Goal: Navigation & Orientation: Find specific page/section

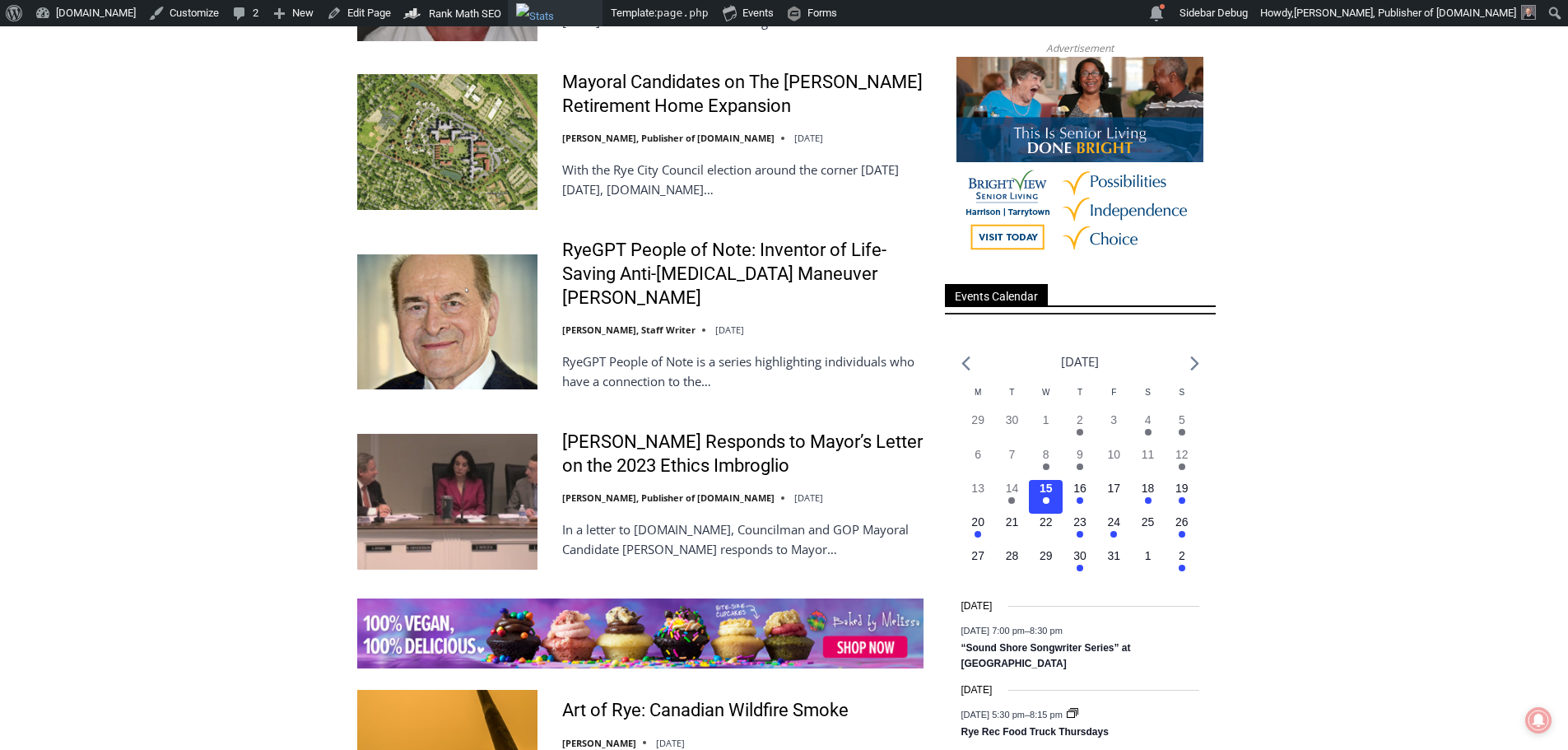
scroll to position [2058, 0]
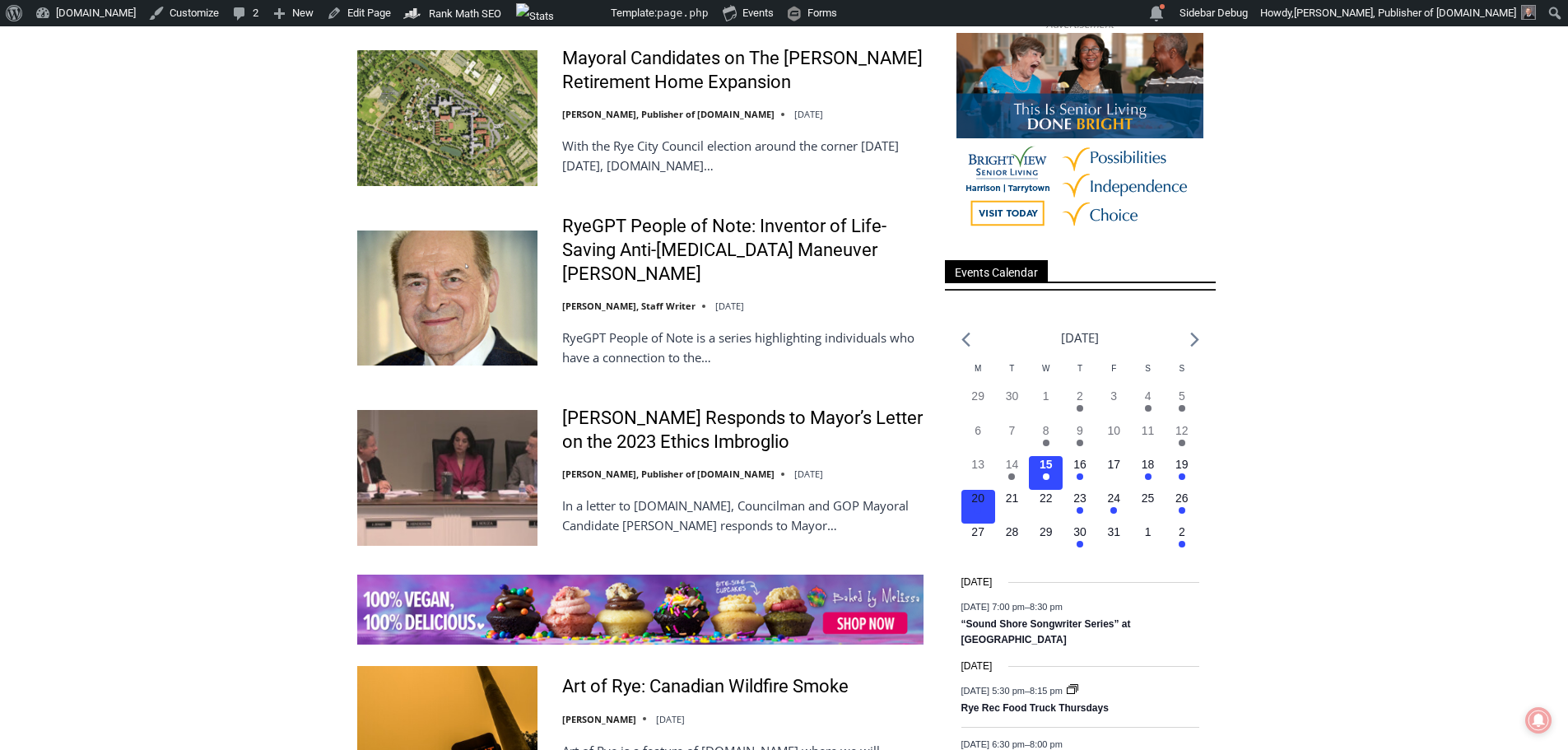
click at [974, 508] on h3 "1 event, 20" at bounding box center [977, 499] width 13 height 17
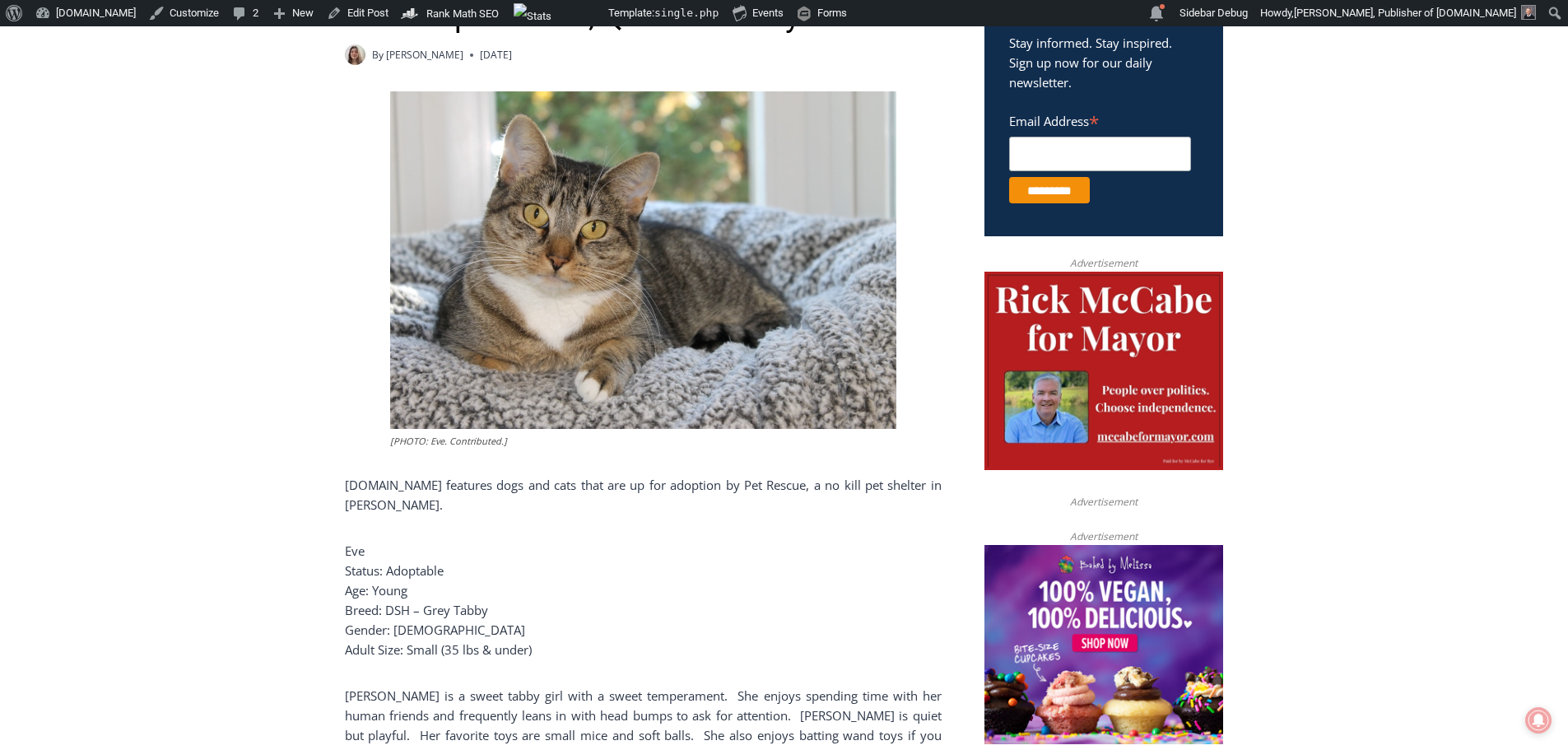
scroll to position [741, 0]
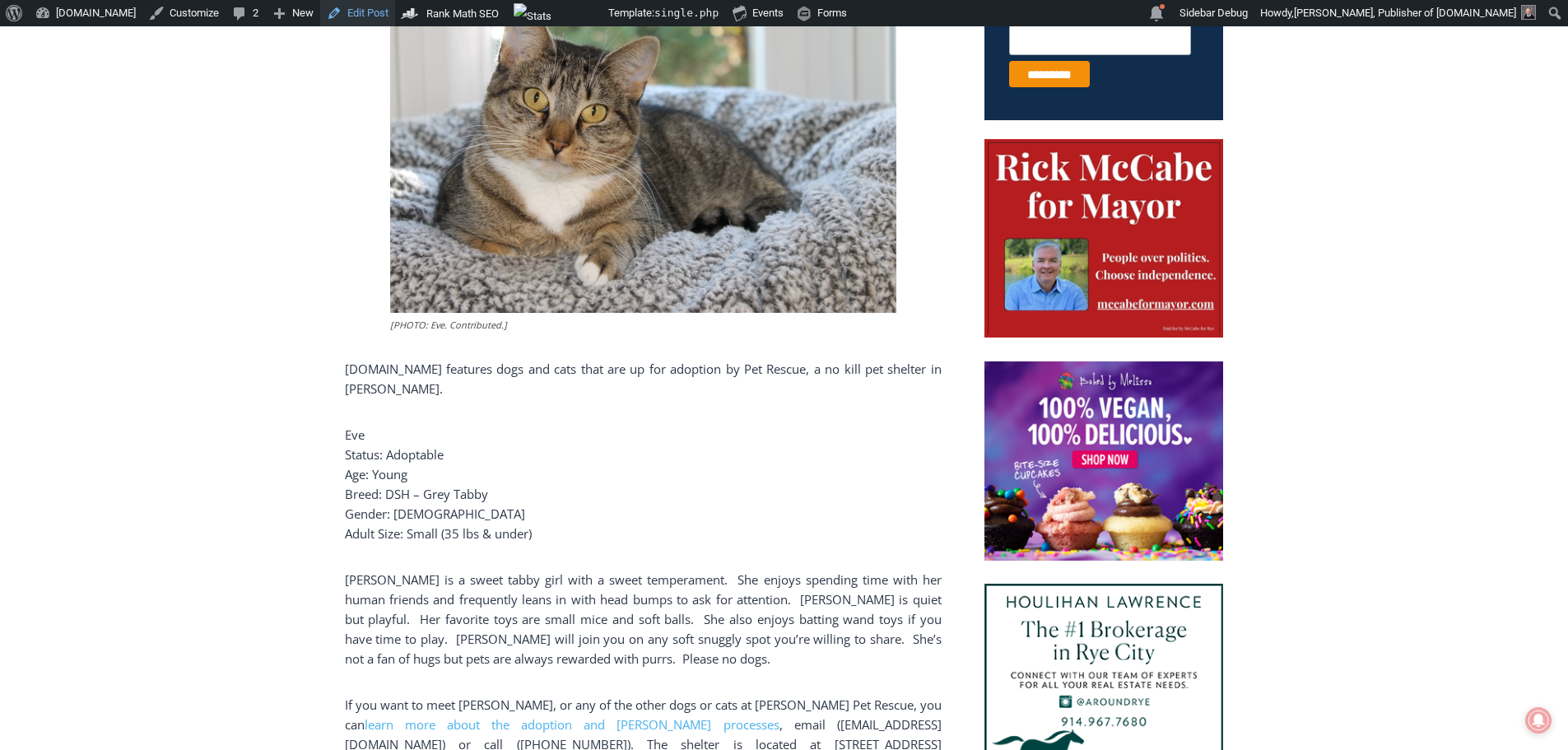
click at [333, 14] on link "Edit Post" at bounding box center [358, 13] width 75 height 26
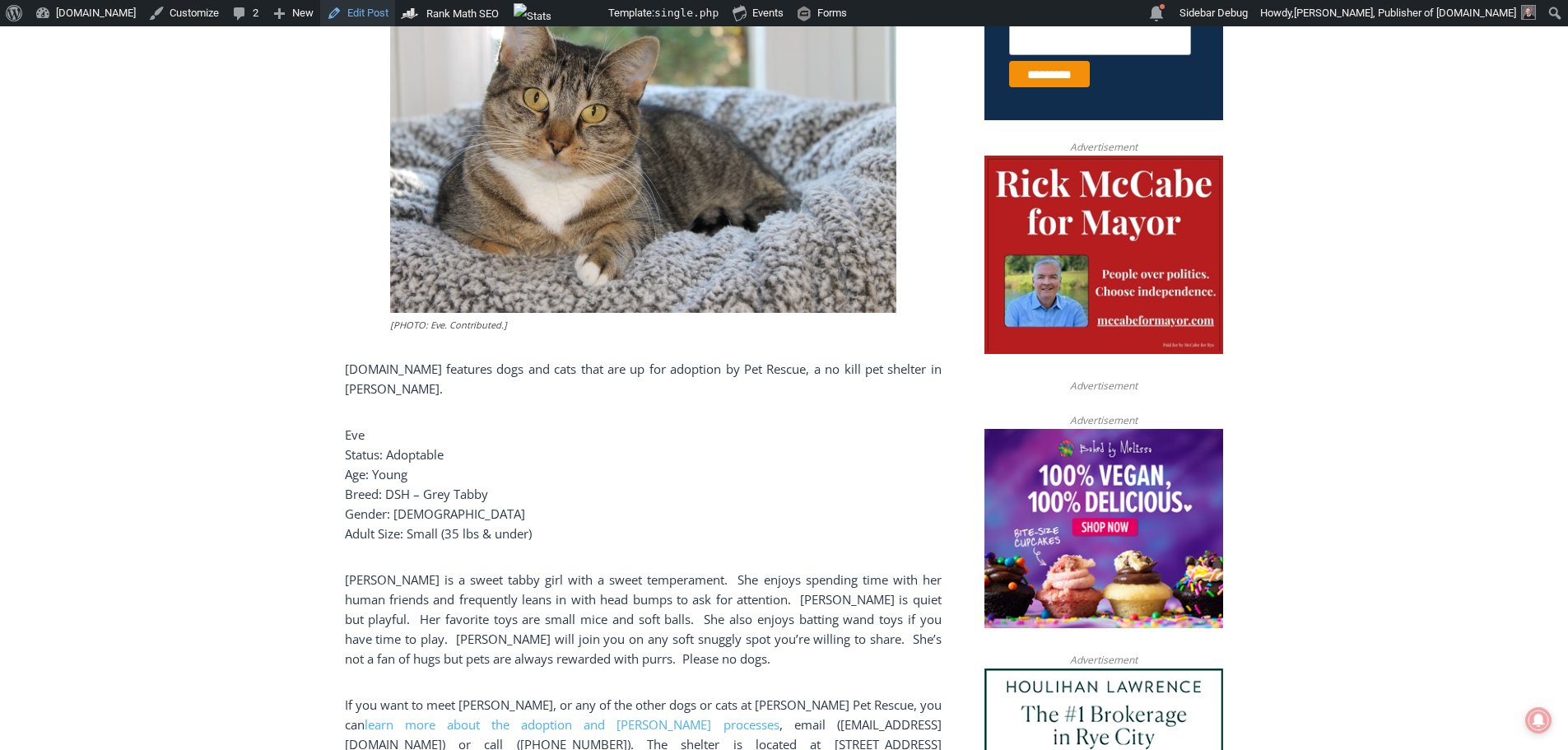
scroll to position [1014, 0]
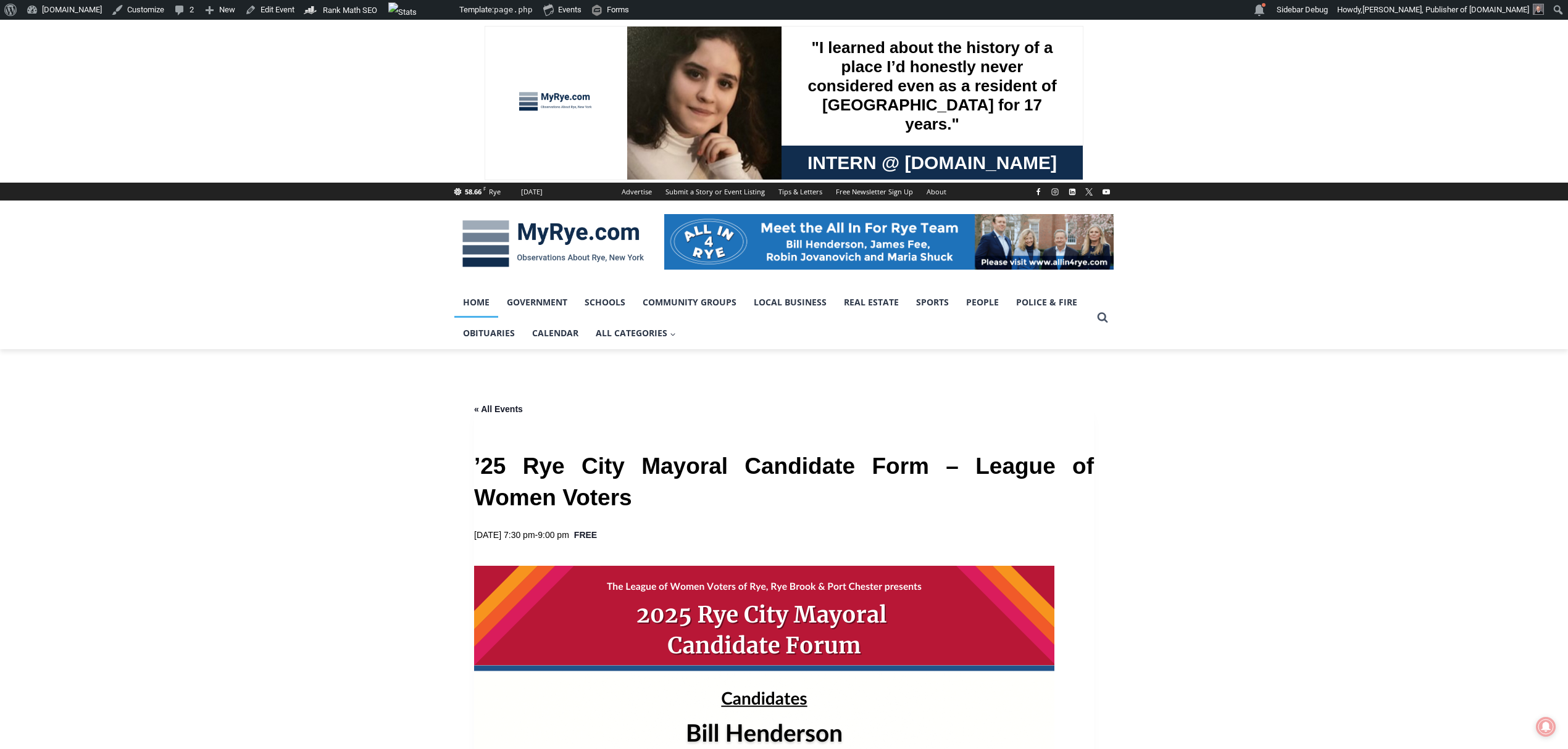
click at [475, 306] on link "Home" at bounding box center [476, 302] width 44 height 31
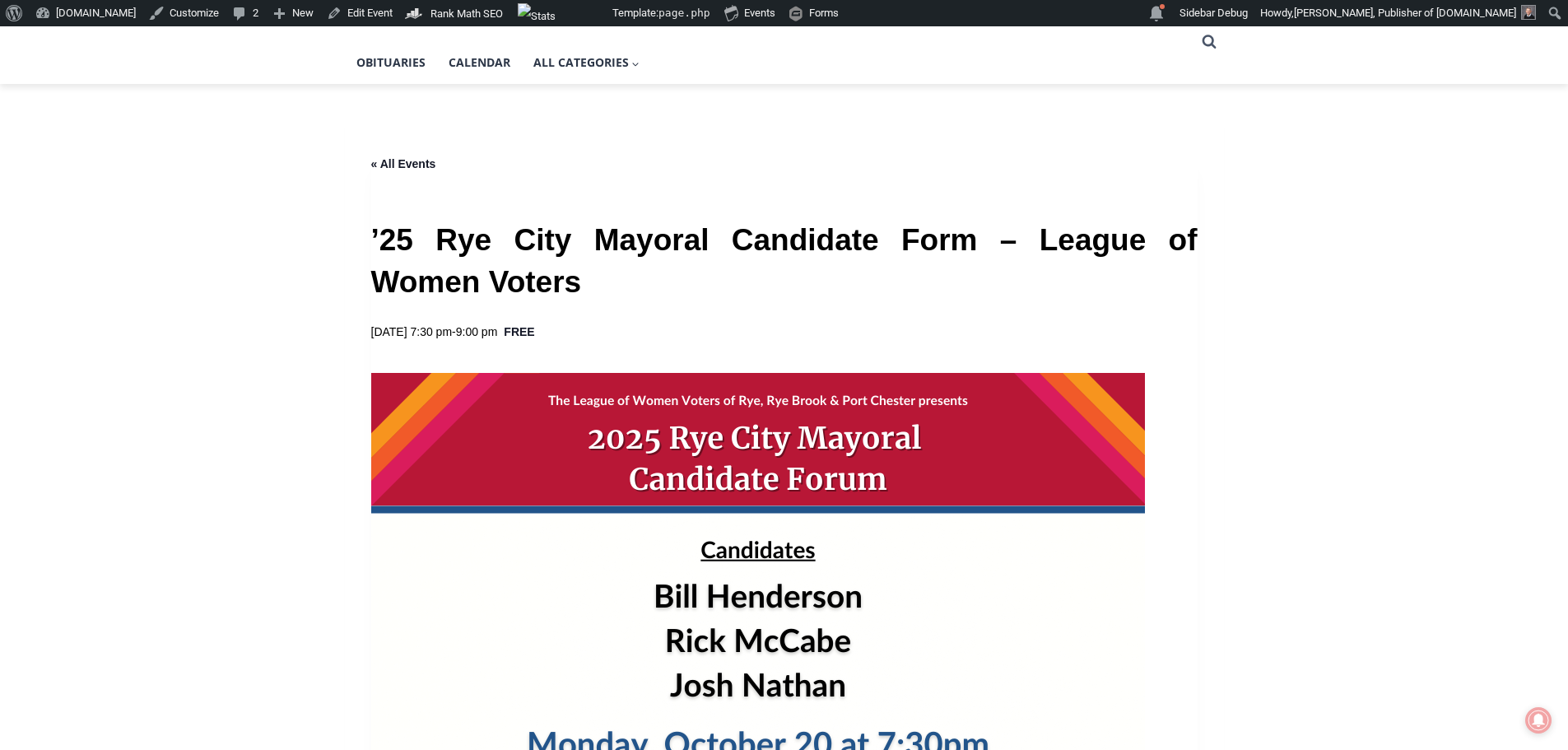
scroll to position [412, 0]
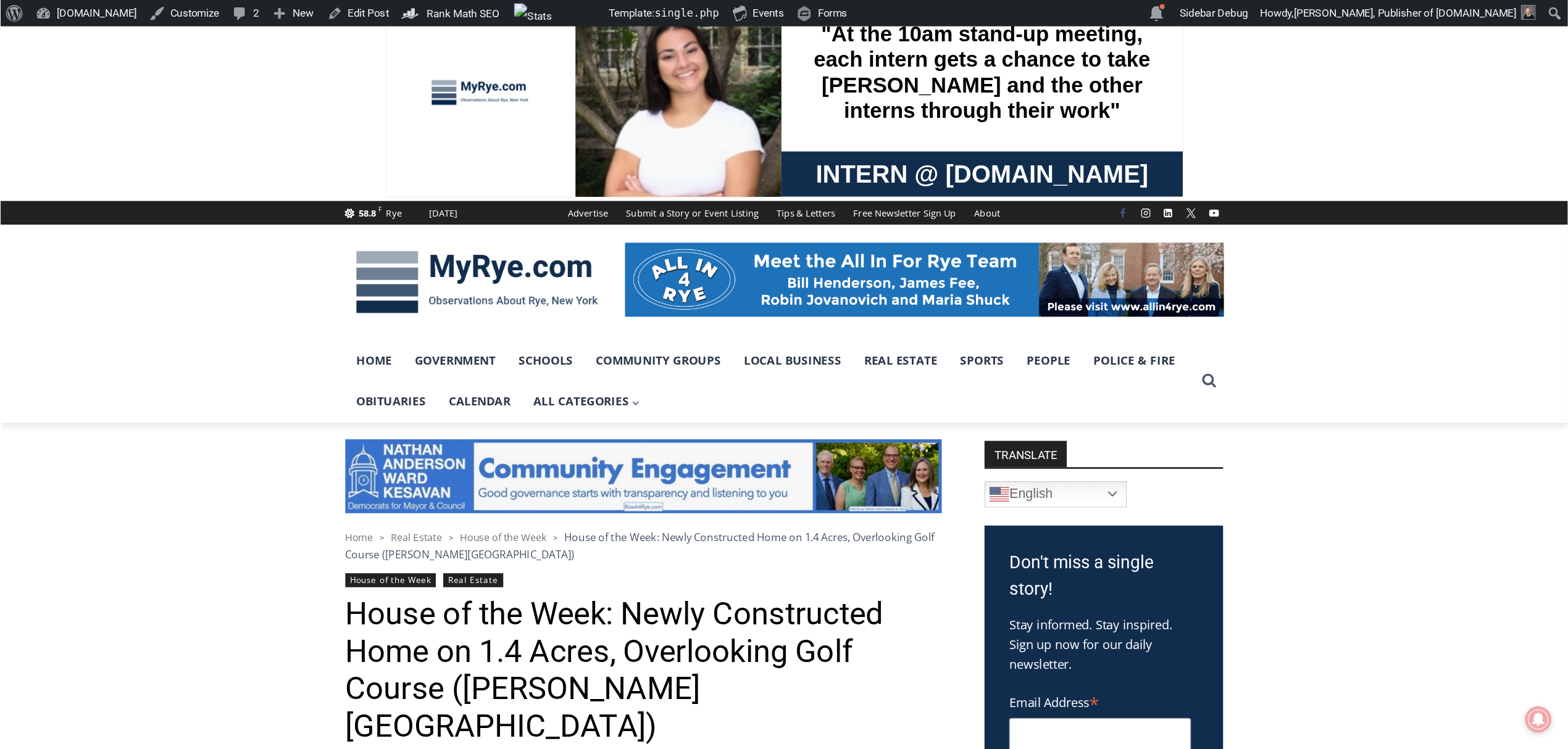
scroll to position [62, 0]
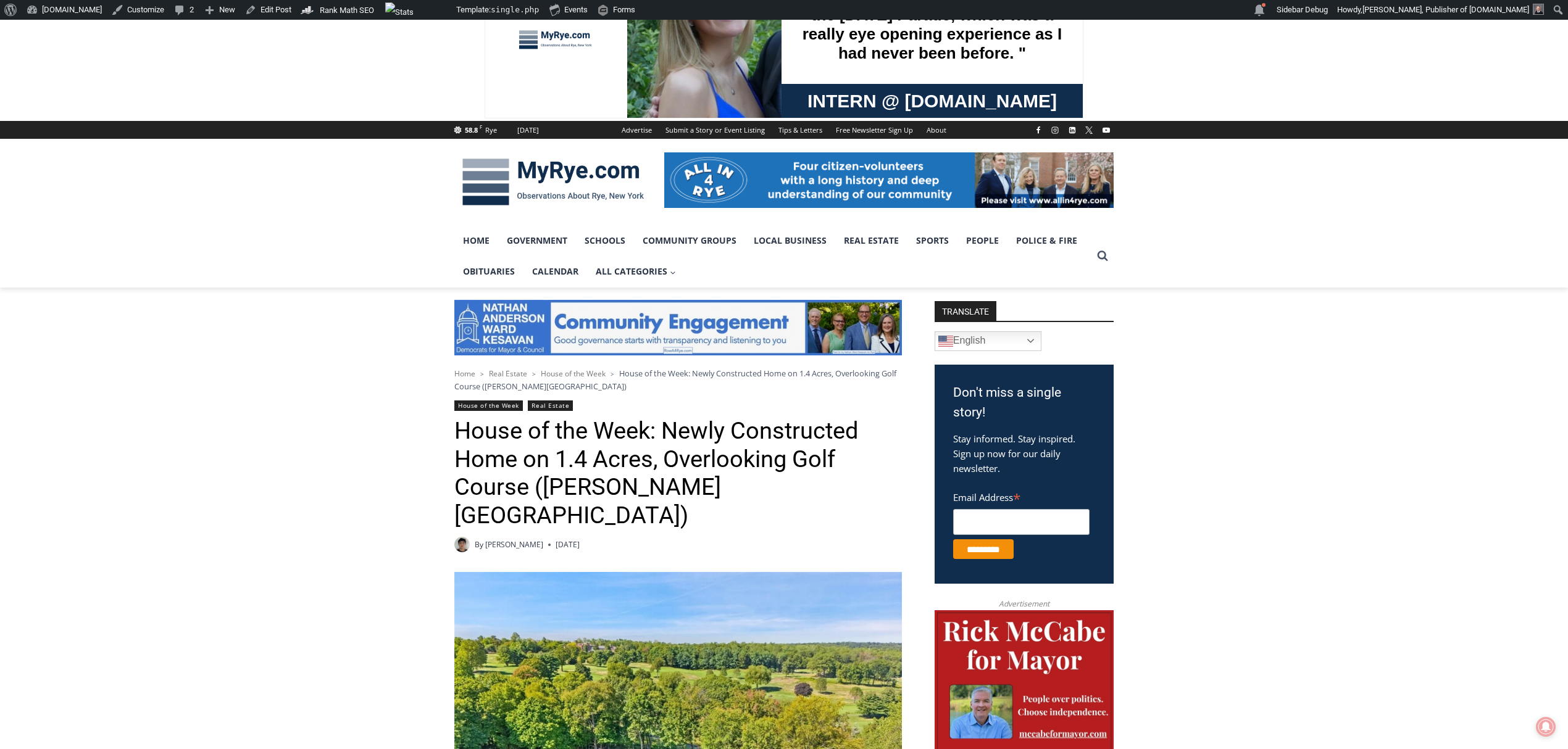
drag, startPoint x: 1103, startPoint y: 5, endPoint x: 1284, endPoint y: 628, distance: 648.8
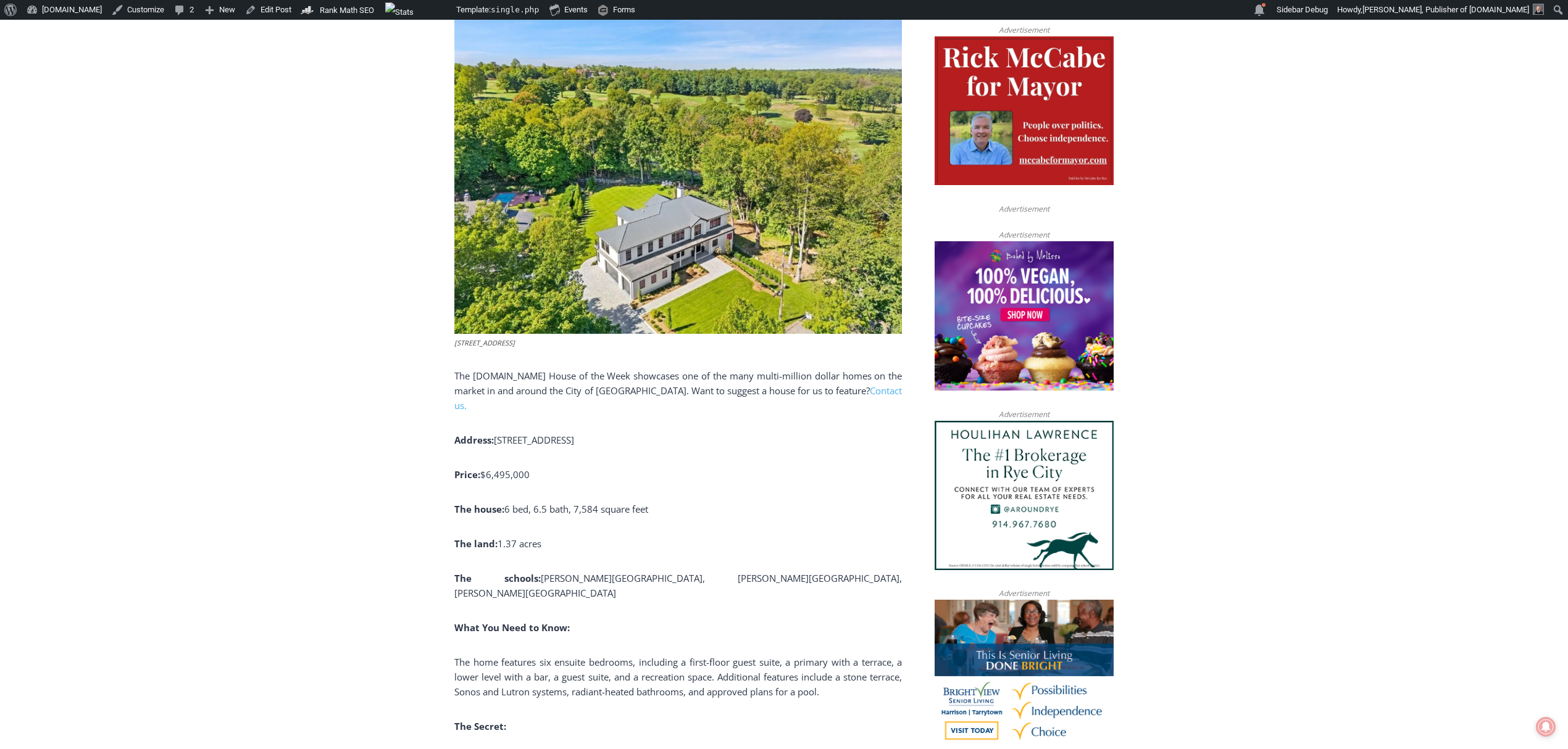
scroll to position [741, 0]
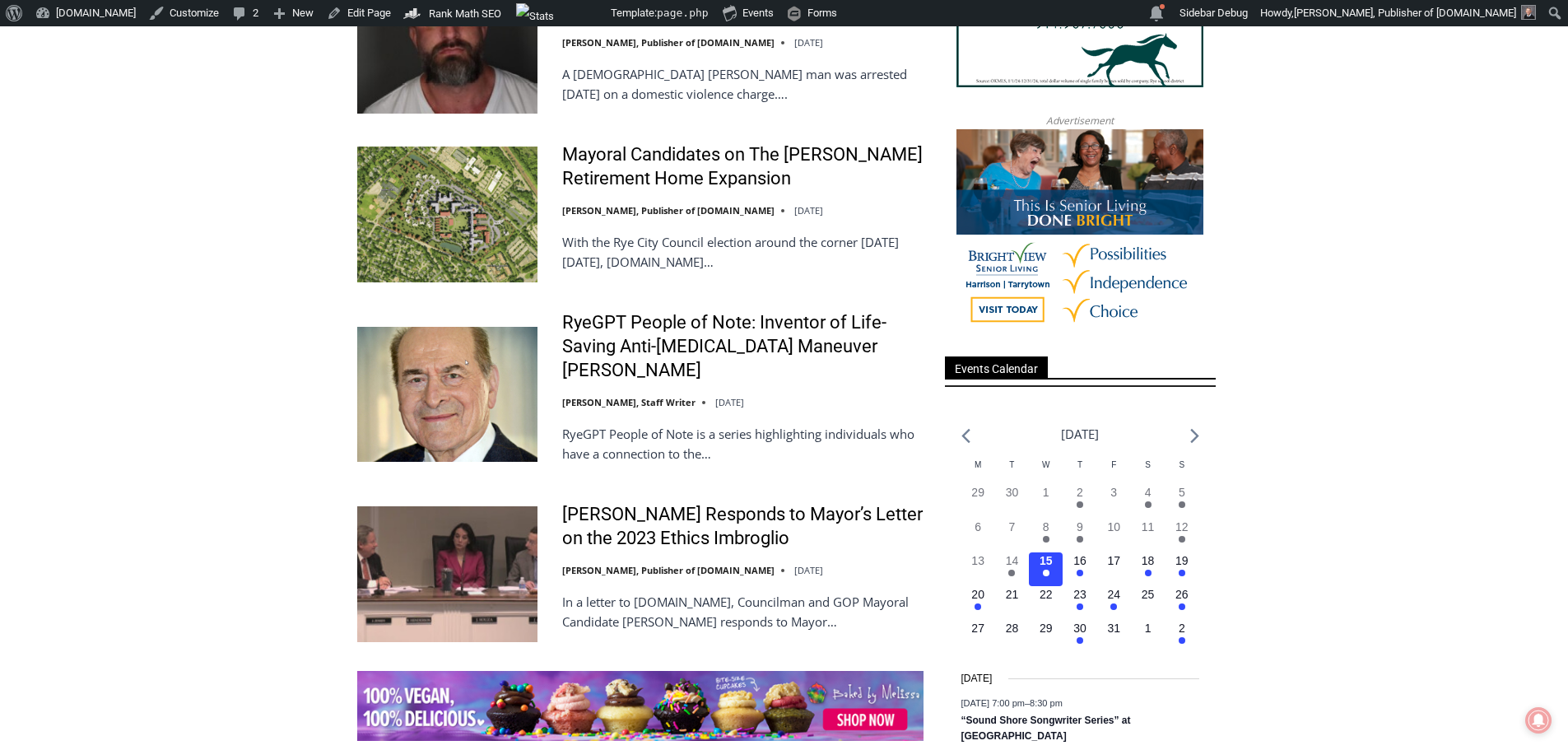
scroll to position [1976, 0]
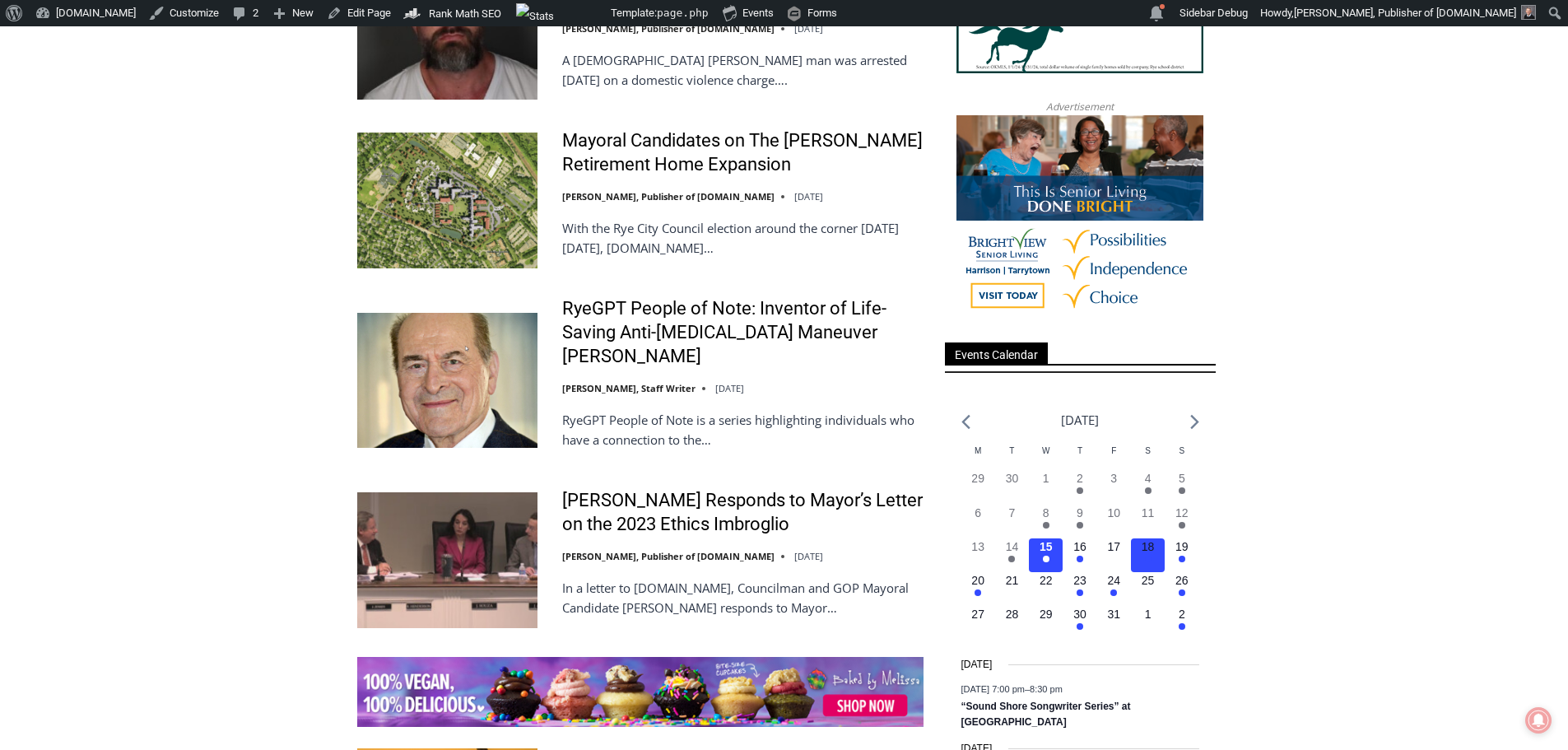
click at [1141, 555] on h3 "3 events, 18" at bounding box center [1148, 548] width 13 height 17
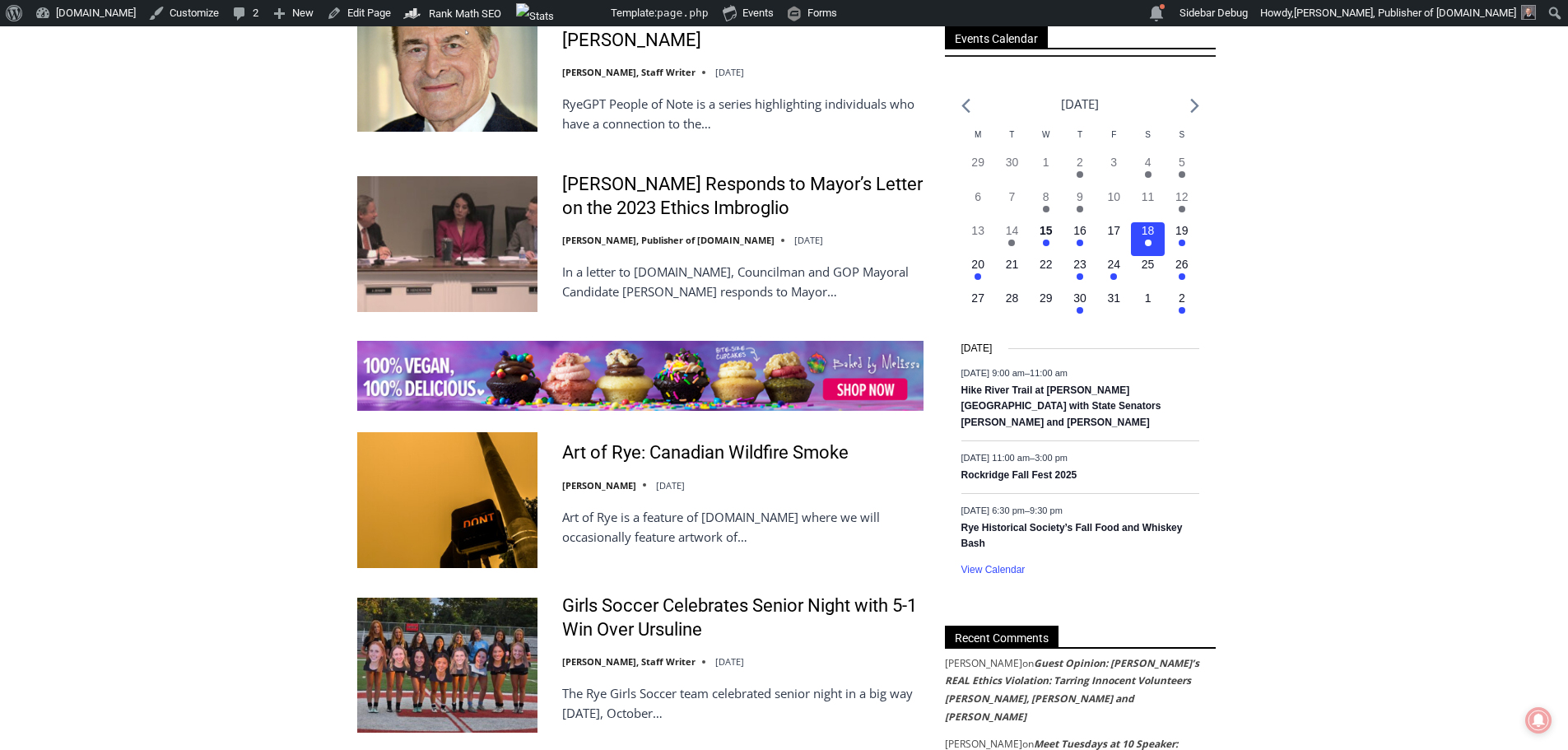
scroll to position [2306, 0]
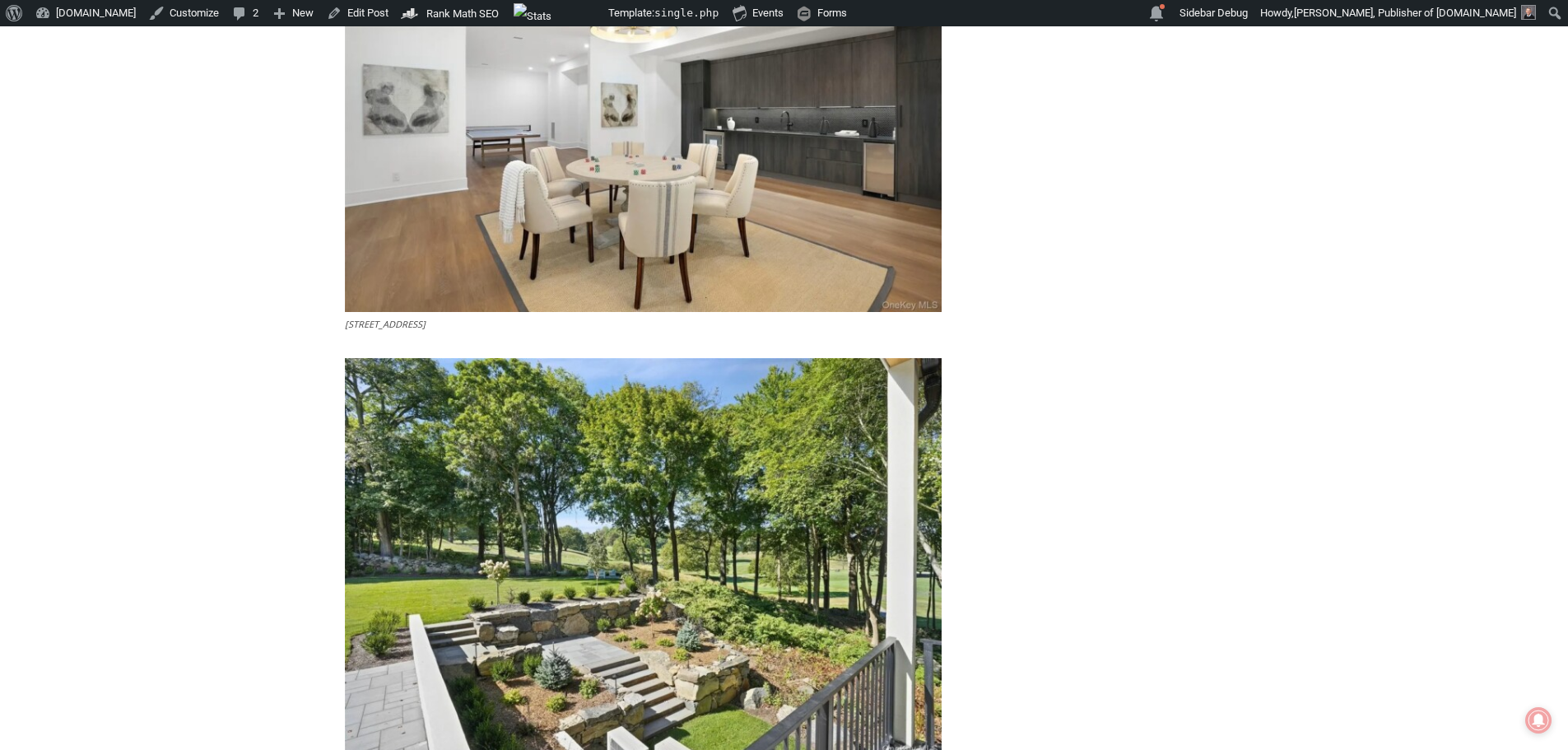
scroll to position [6833, 0]
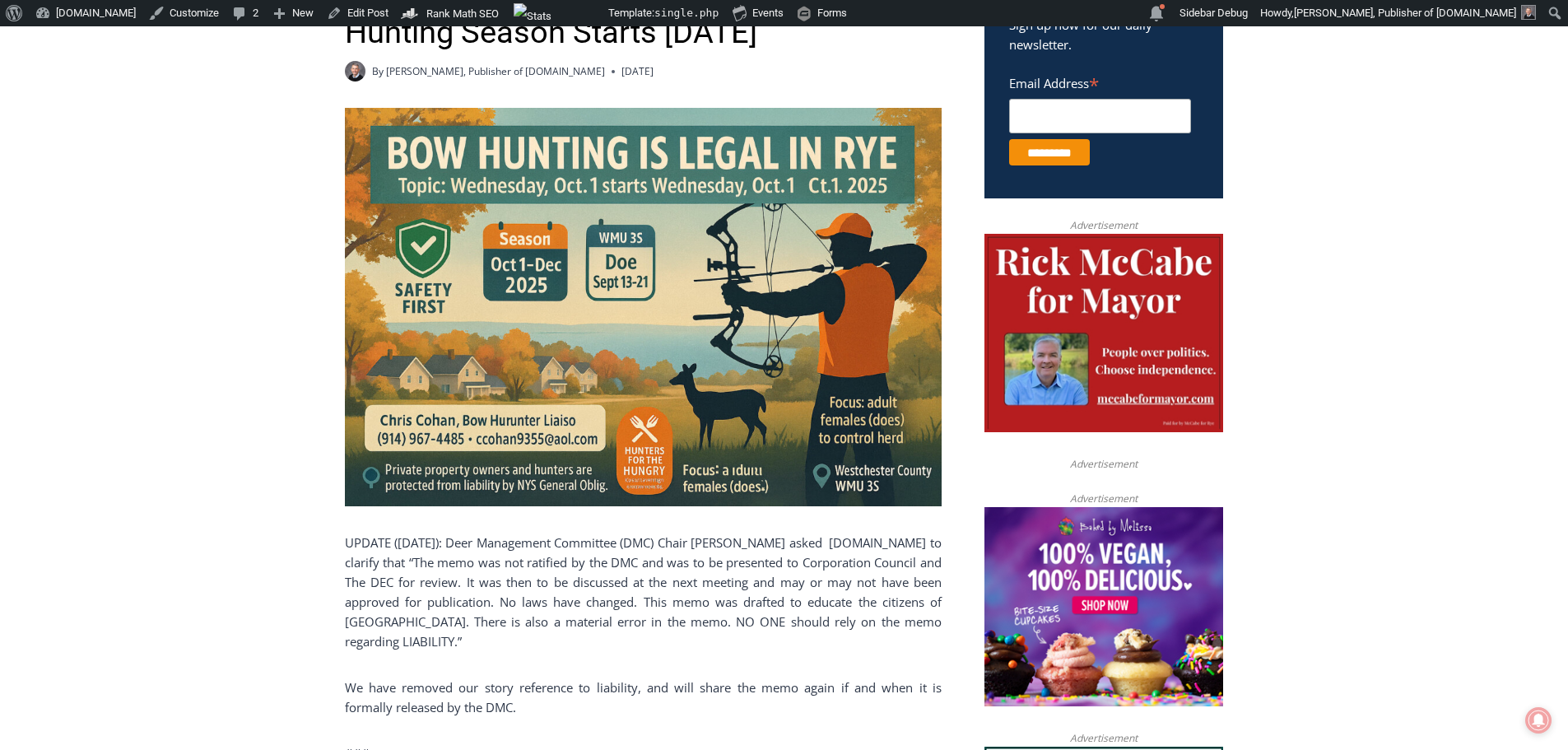
scroll to position [627, 0]
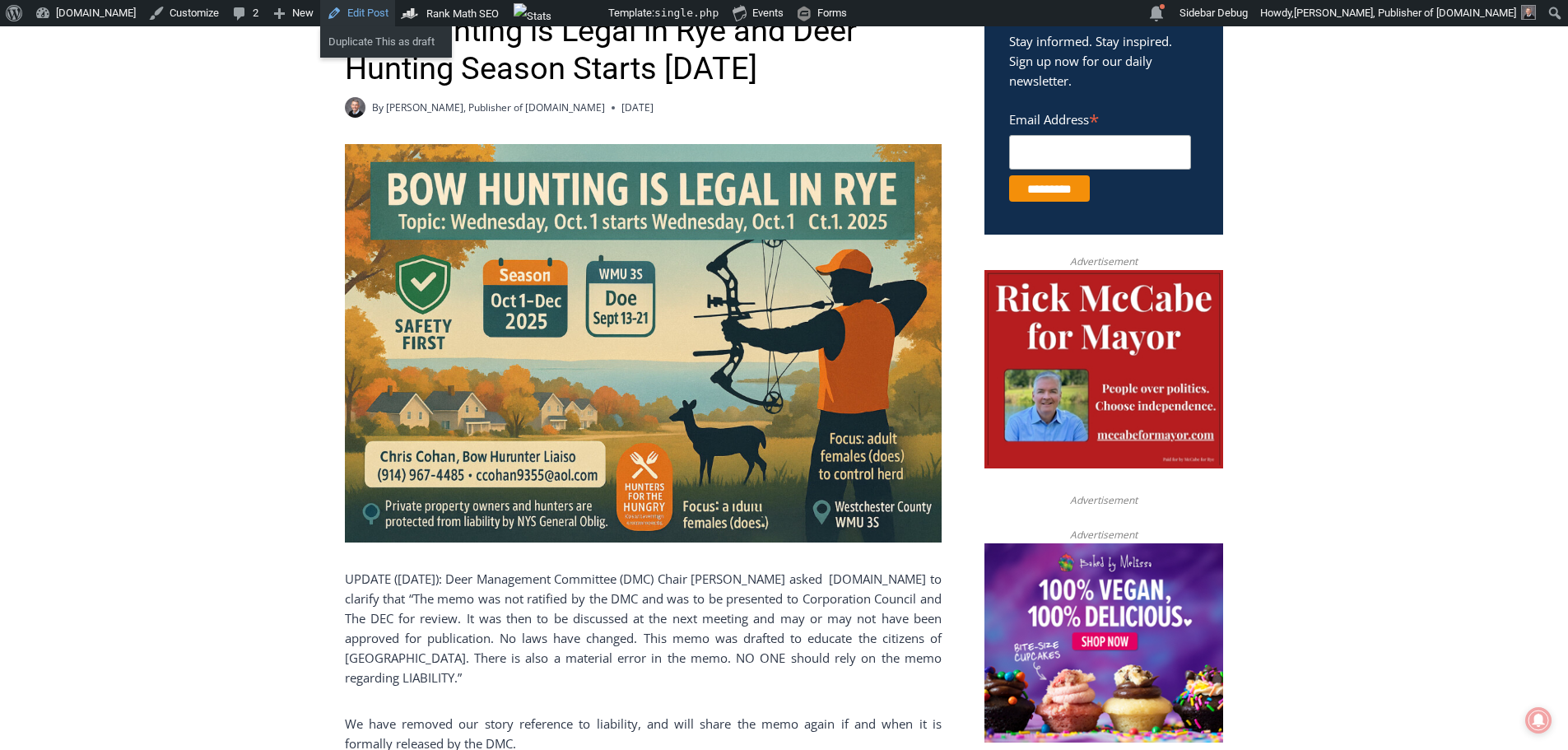
click at [330, 13] on link "Edit Post" at bounding box center [358, 13] width 75 height 26
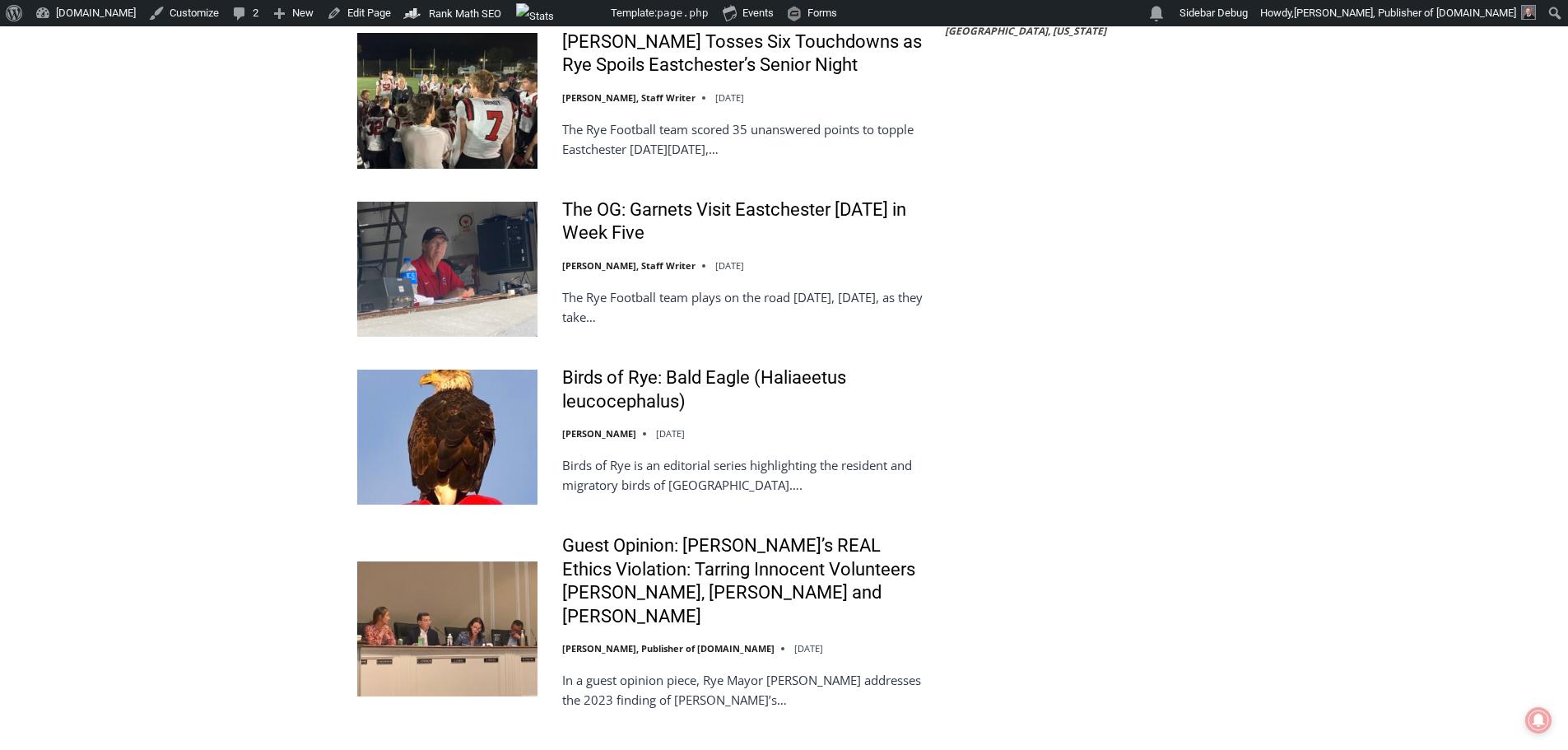
scroll to position [3129, 0]
